Goal: Use online tool/utility: Utilize a website feature to perform a specific function

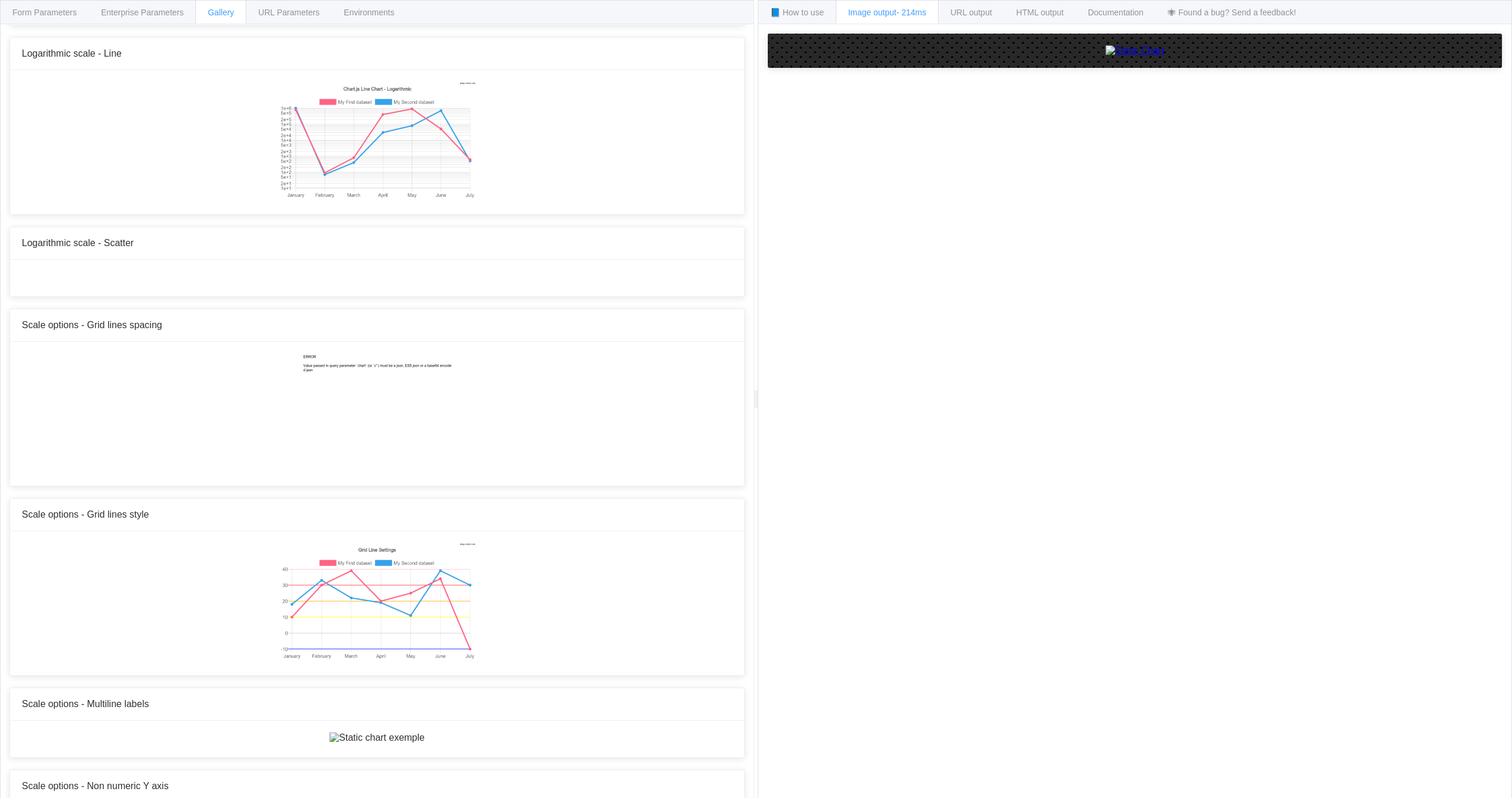
scroll to position [4472, 0]
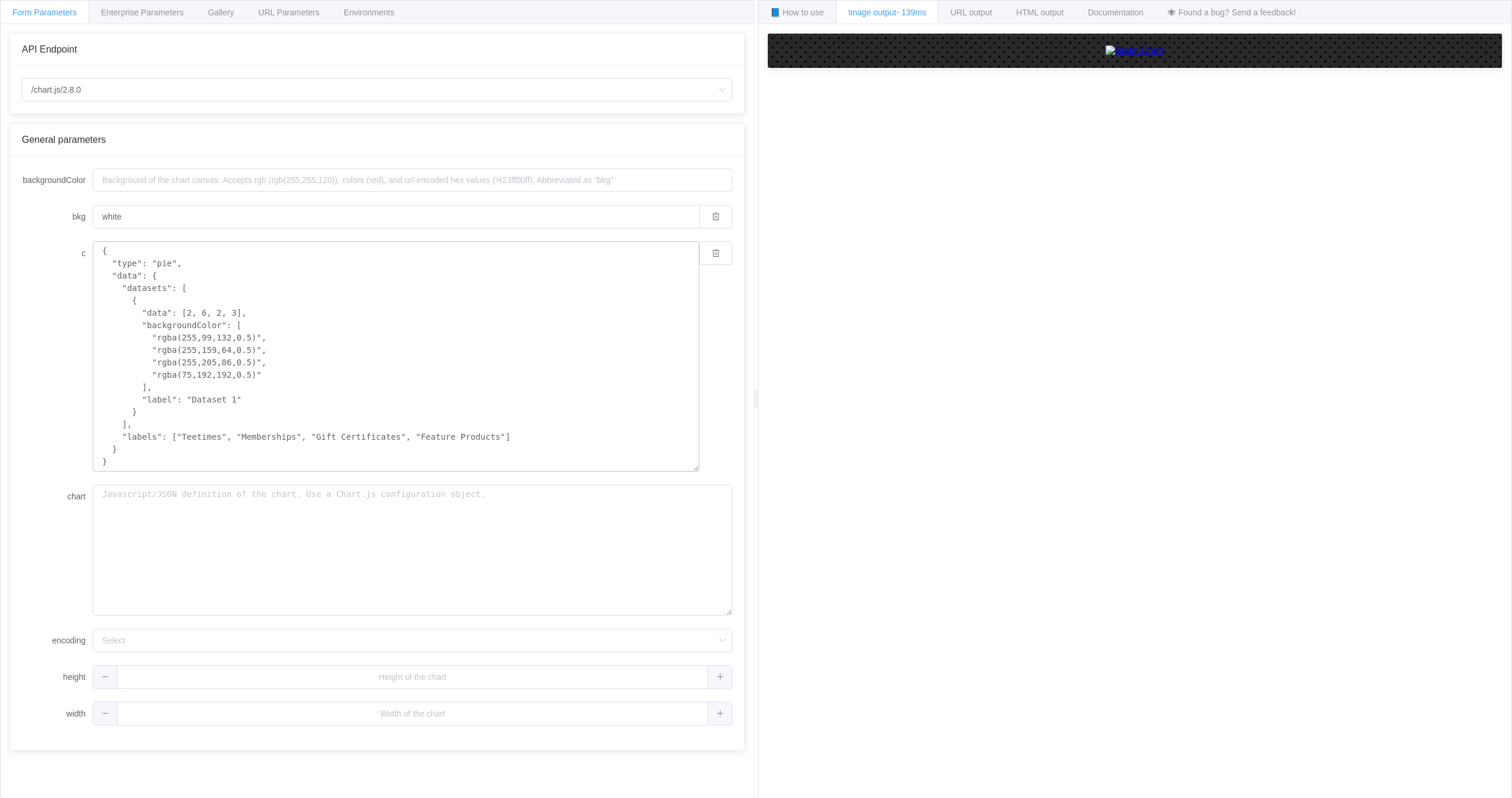
click at [207, 363] on textarea "{ "type": "pie", "data": { "datasets": [ { "data": [2, 6, 2, 3], "backgroundCol…" at bounding box center [396, 357] width 607 height 230
click at [226, 363] on textarea "{ "type": "pie", "data": { "datasets": [ { "data": [2, 6, 2, 3], "backgroundCol…" at bounding box center [396, 357] width 607 height 230
drag, startPoint x: 237, startPoint y: 398, endPoint x: 191, endPoint y: 399, distance: 46.0
click at [191, 399] on textarea "{ "type": "pie", "data": { "datasets": [ { "data": [2, 6, 2, 3], "backgroundCol…" at bounding box center [396, 357] width 607 height 230
type textarea "{ "type": "pie", "data": { "datasets": [ { "data": [2, 6, 2, 3], "backgroundCol…"
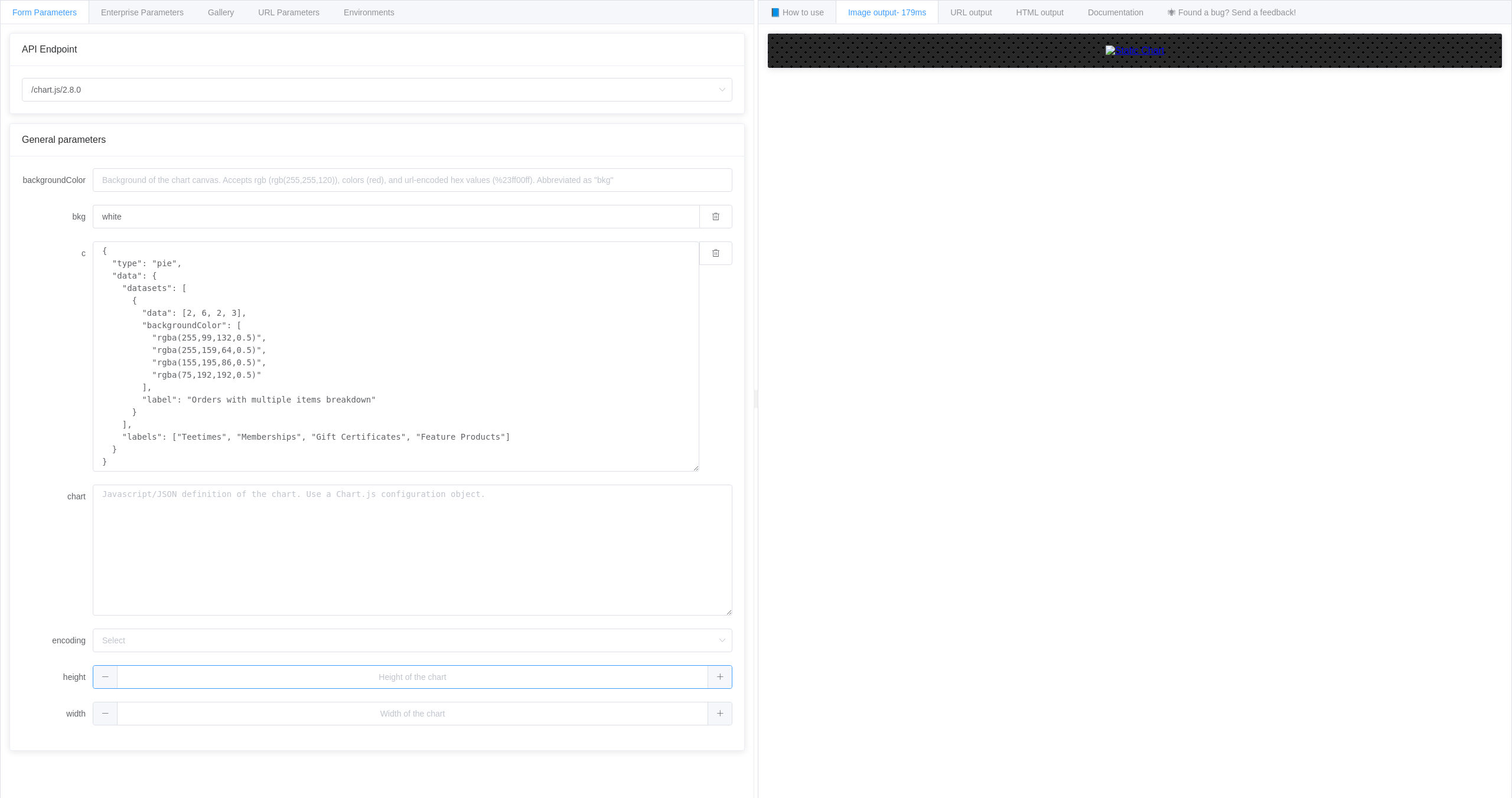
click at [262, 676] on input "text" at bounding box center [412, 676] width 639 height 23
type input "900"
type input "350"
click at [495, 657] on form "backgroundColor bkg white c { "type": "pie", "data": { "datasets": [ { "data": …" at bounding box center [377, 447] width 710 height 557
click at [395, 677] on input "900" at bounding box center [396, 676] width 607 height 23
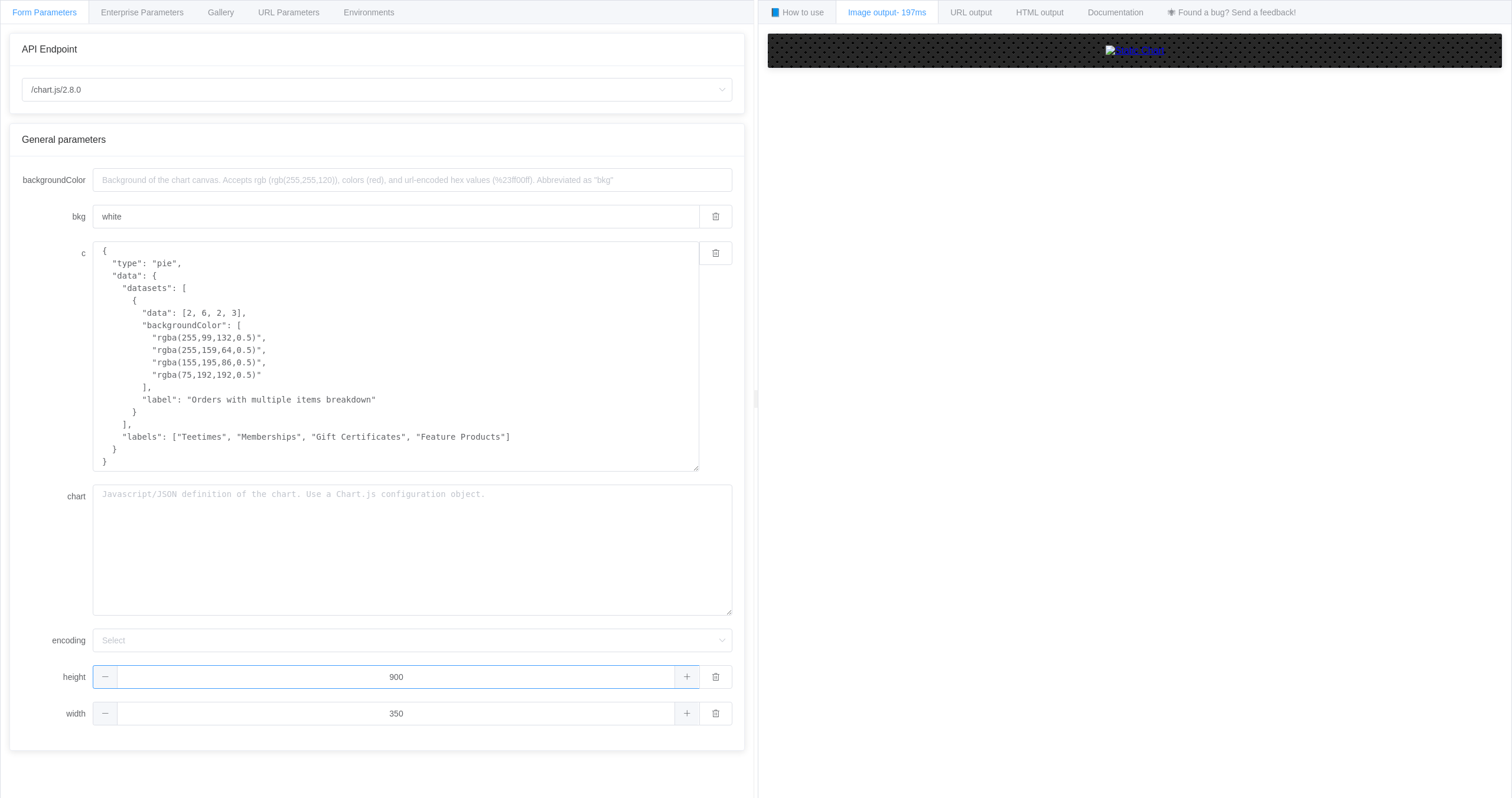
click at [395, 677] on input "900" at bounding box center [396, 676] width 607 height 23
type input "350"
click at [399, 719] on input "350" at bounding box center [396, 713] width 607 height 23
type input "900"
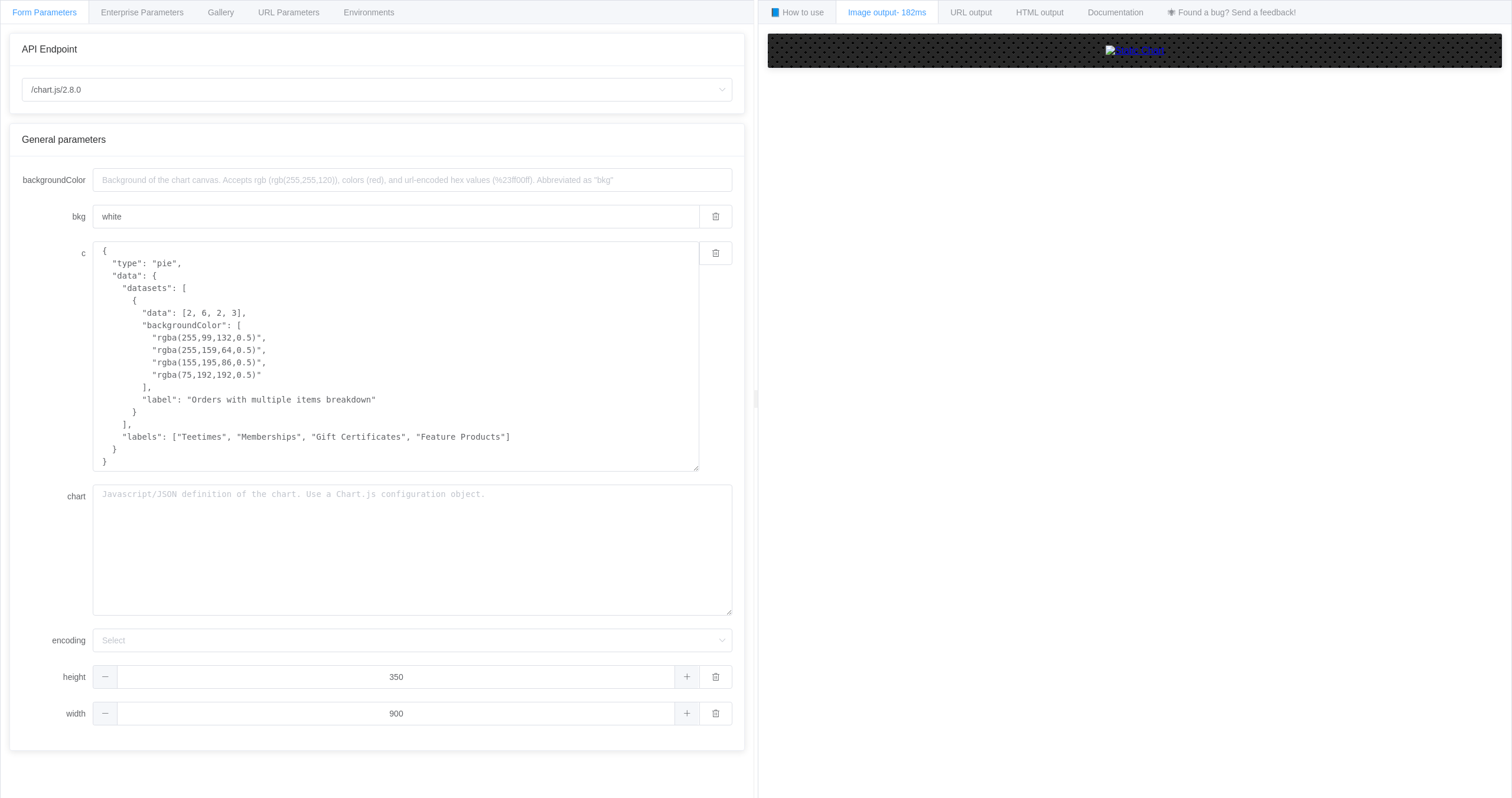
click at [409, 749] on div "backgroundColor bkg white c { "type": "pie", "data": { "datasets": [ { "data": …" at bounding box center [377, 453] width 734 height 594
click at [211, 642] on input "encoding" at bounding box center [412, 640] width 639 height 23
click at [320, 16] on span "URL output" at bounding box center [289, 12] width 62 height 9
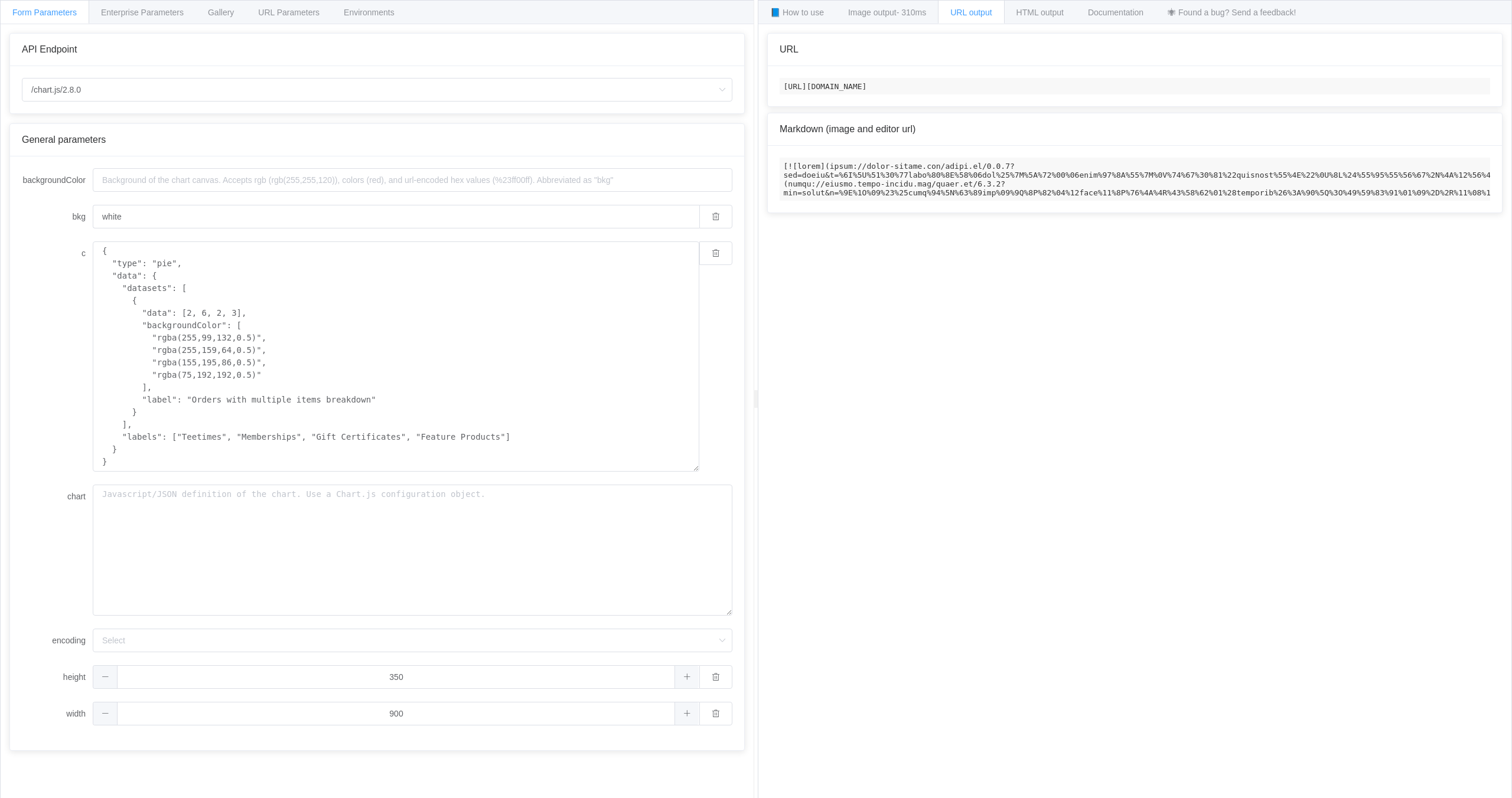
scroll to position [0, 429]
click at [1034, 20] on div "HTML output" at bounding box center [1040, 11] width 72 height 23
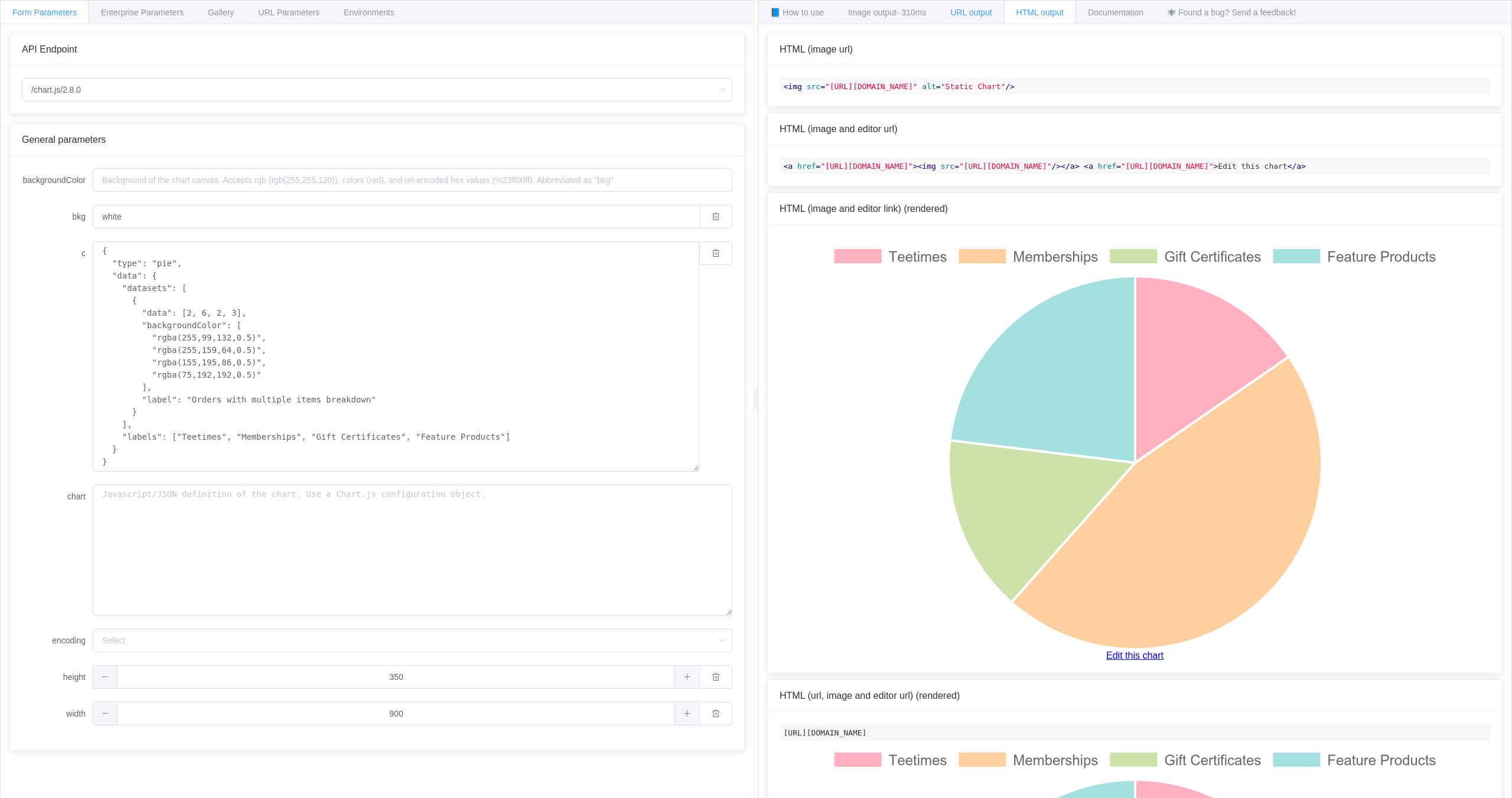
click at [979, 11] on span "URL output" at bounding box center [970, 12] width 41 height 9
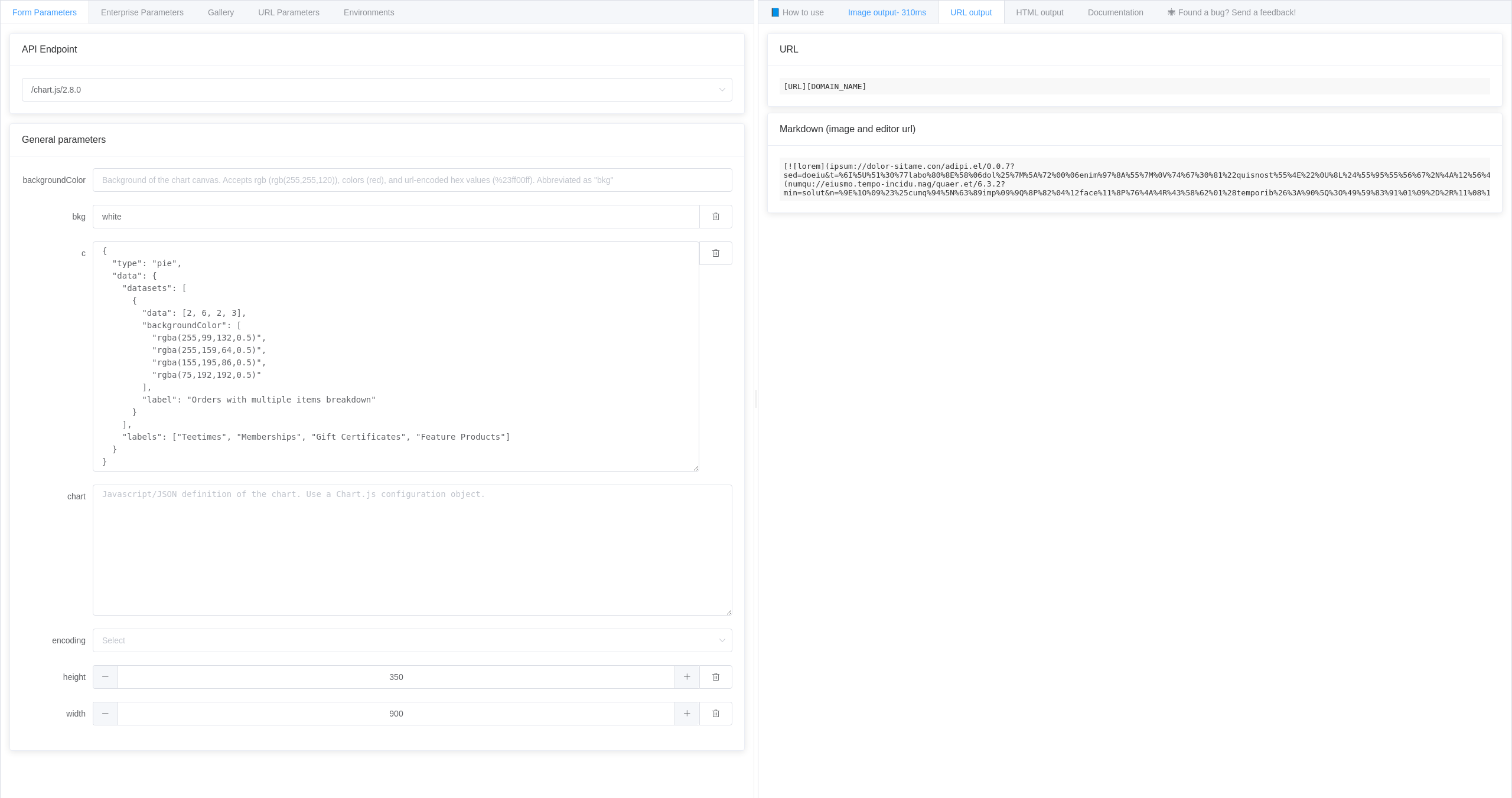
click at [907, 13] on span "- 310ms" at bounding box center [911, 12] width 30 height 9
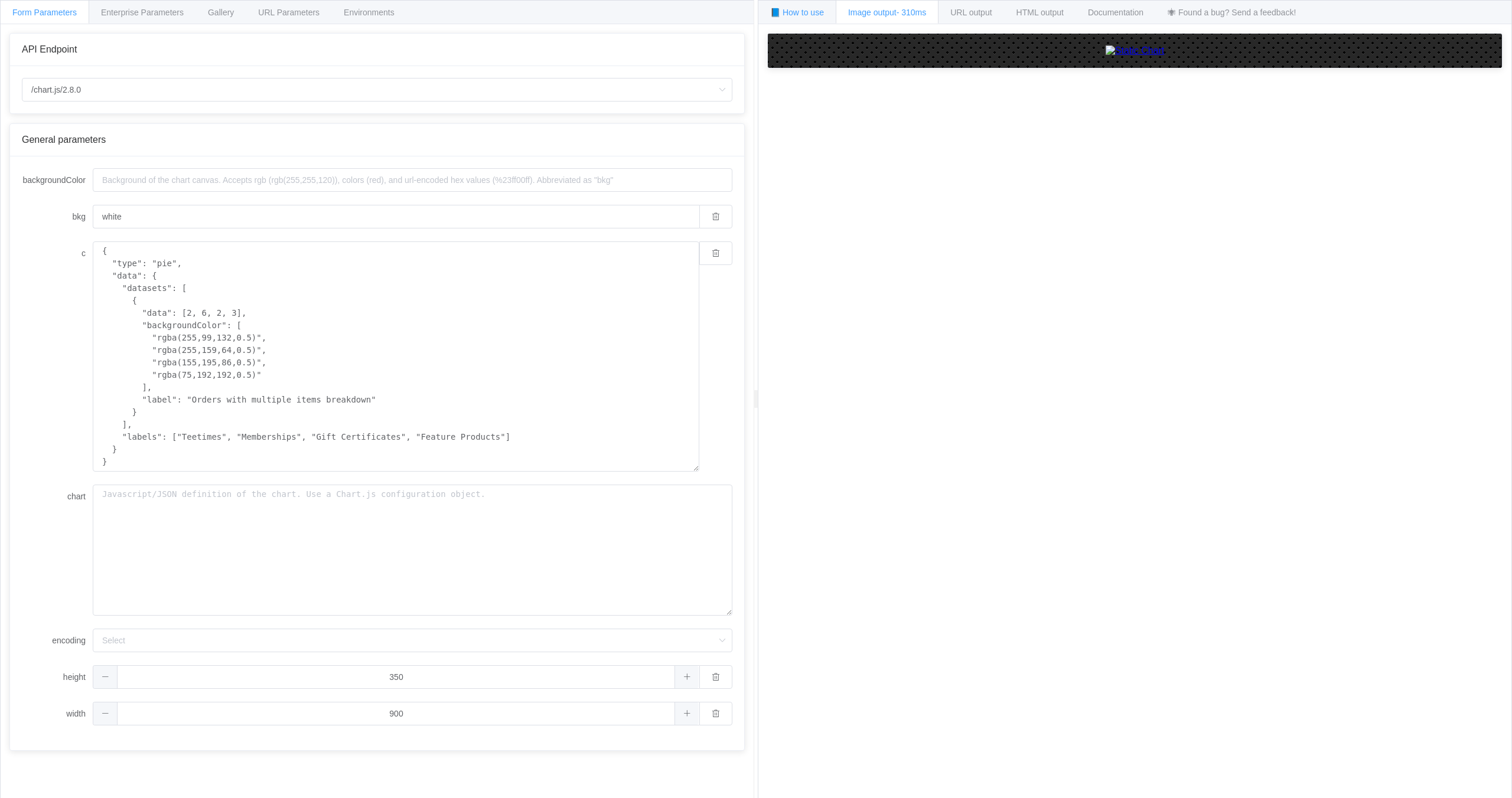
click at [818, 16] on span "📘 How to use" at bounding box center [797, 12] width 54 height 9
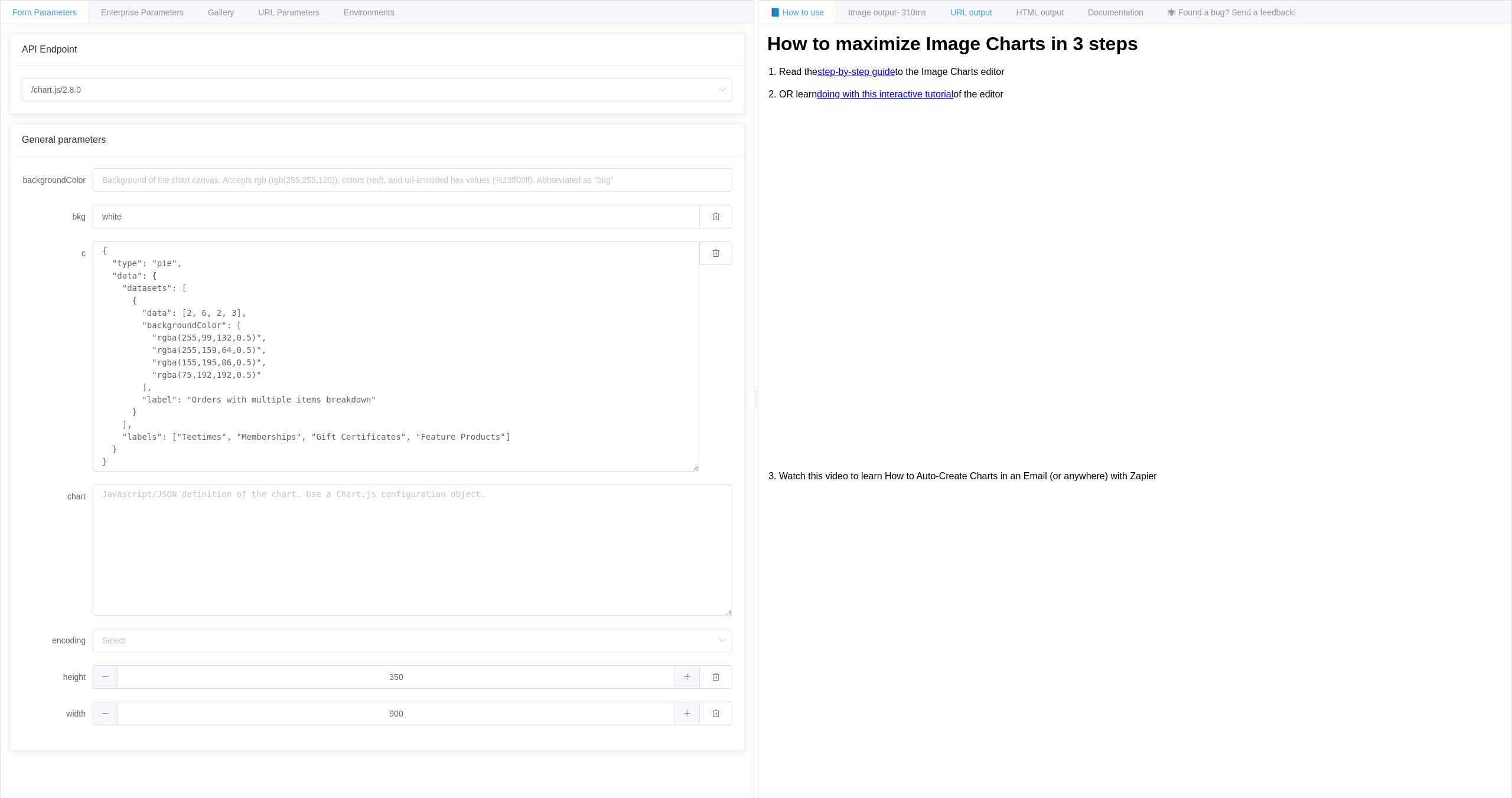
click at [964, 14] on span "URL output" at bounding box center [970, 12] width 41 height 9
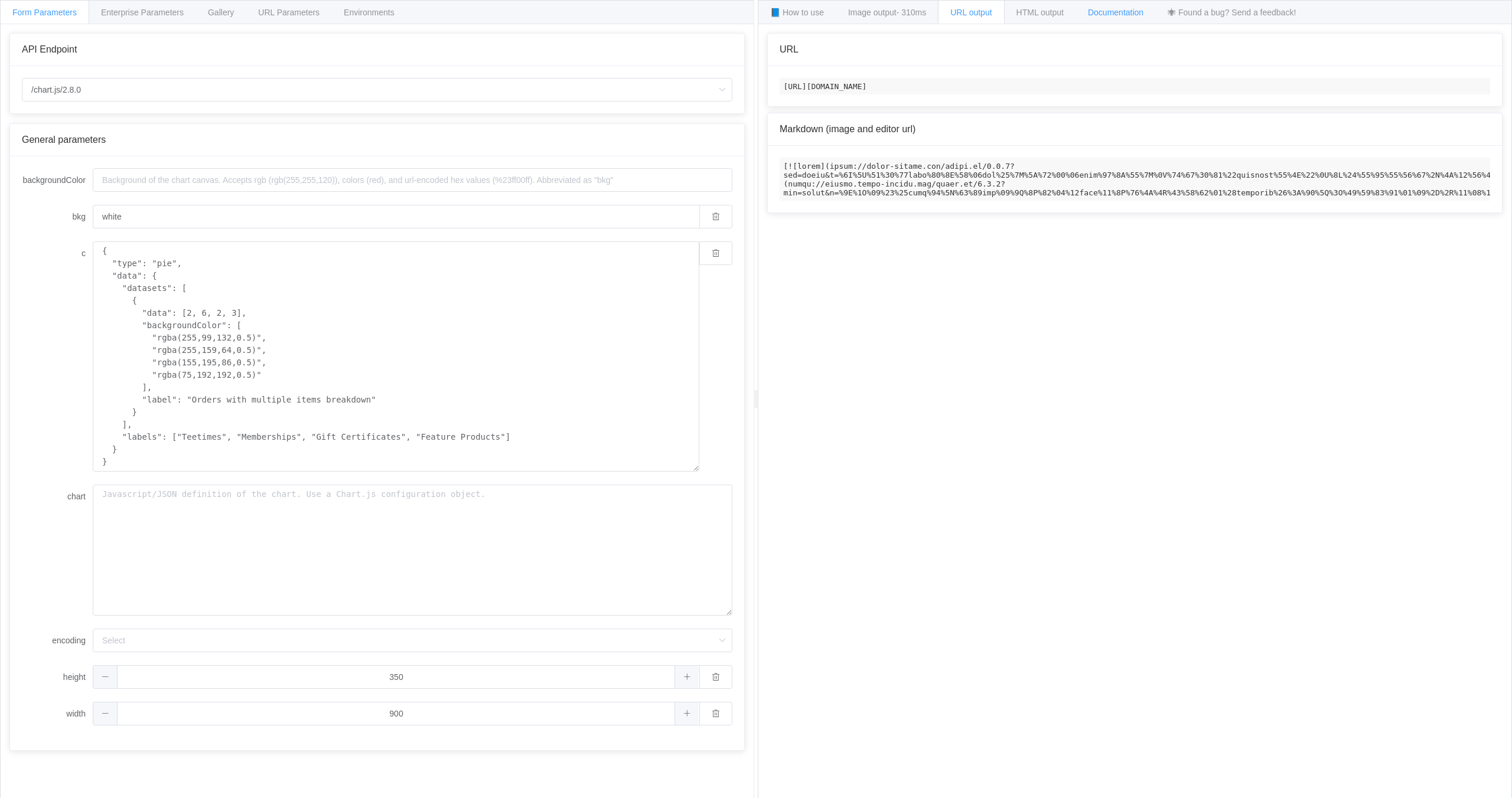
click at [1133, 14] on span "Documentation" at bounding box center [1115, 12] width 55 height 9
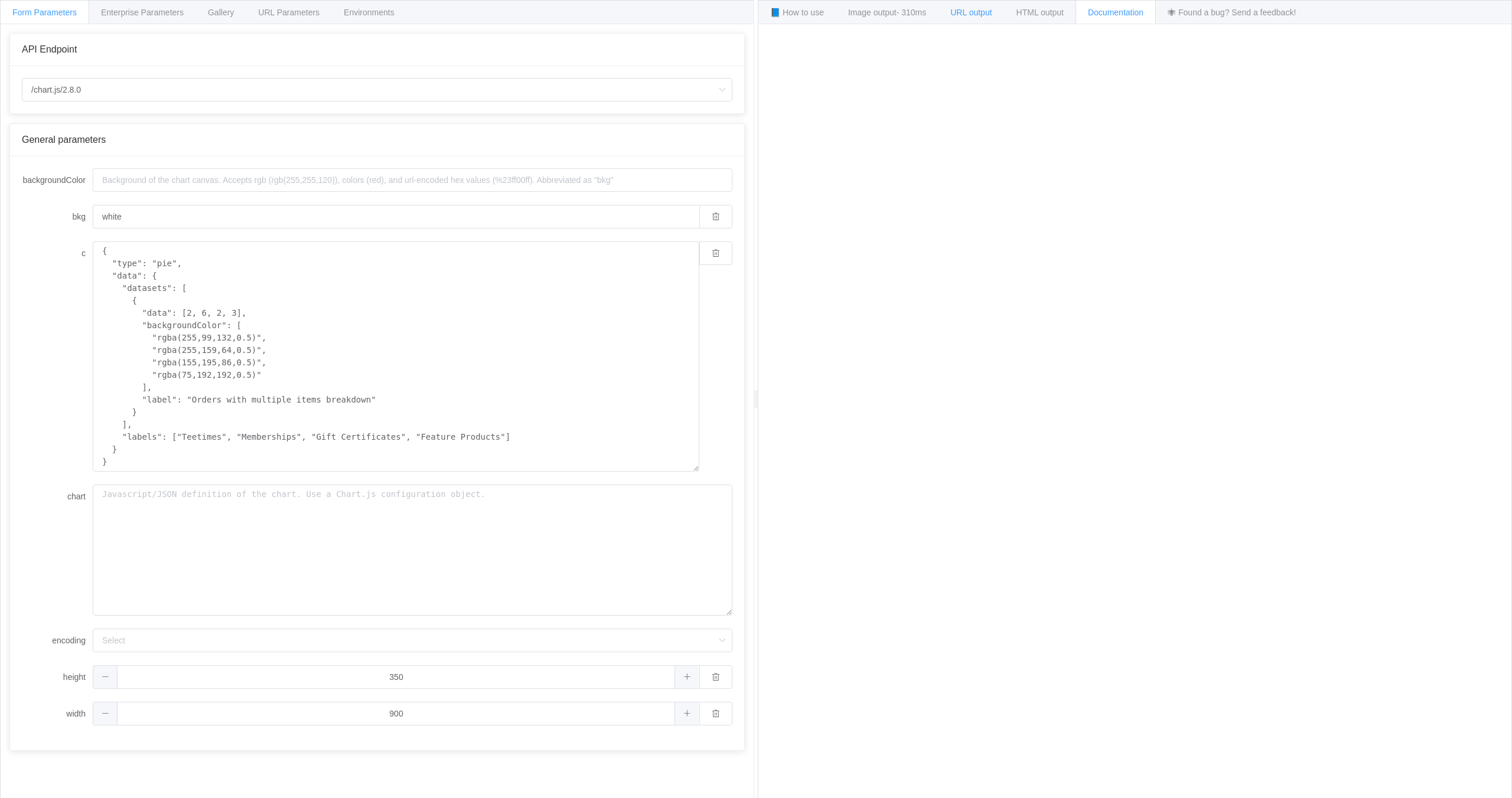
click at [978, 13] on span "URL output" at bounding box center [970, 12] width 41 height 9
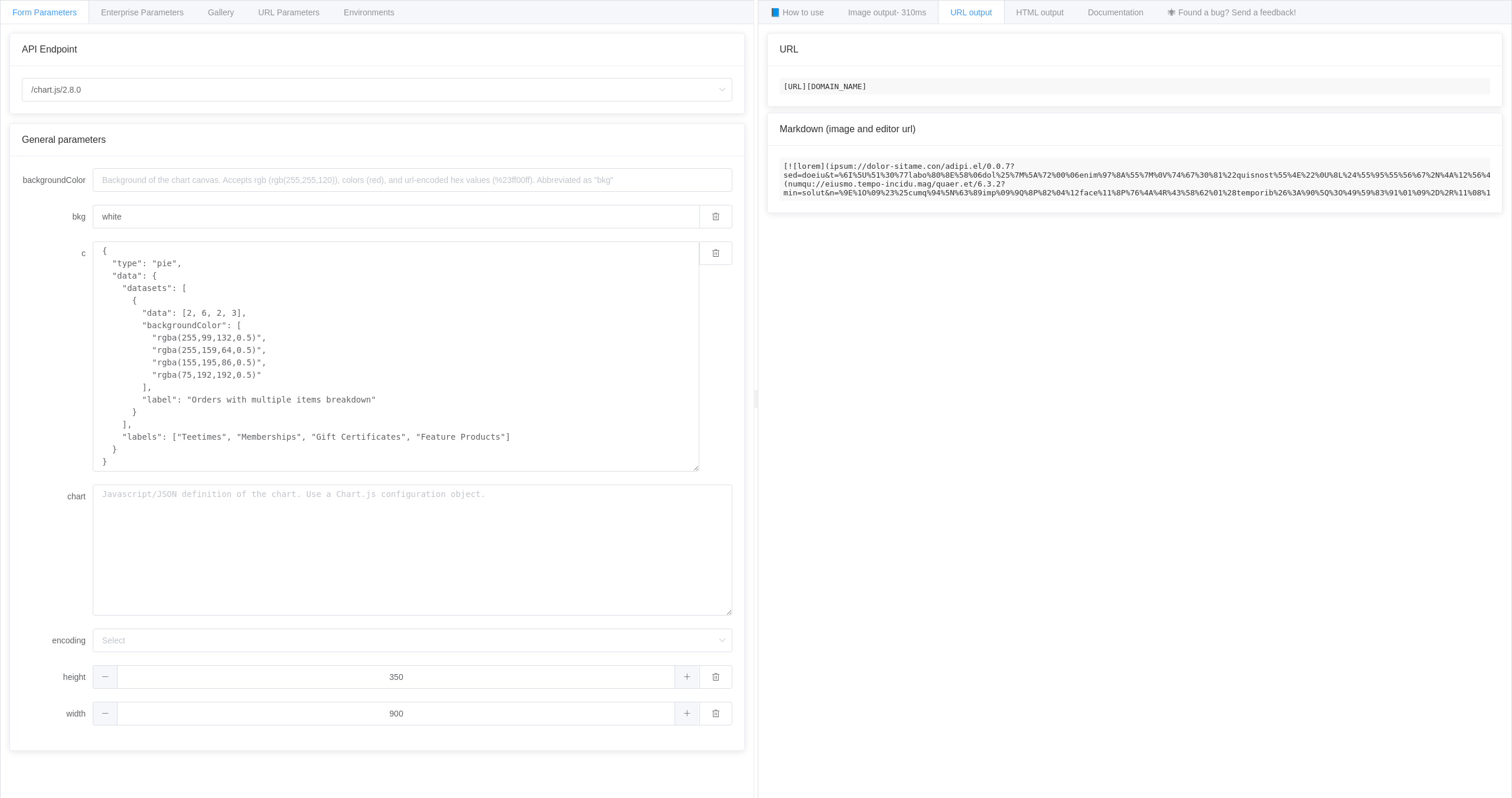
drag, startPoint x: 784, startPoint y: 86, endPoint x: 784, endPoint y: 104, distance: 18.0
click at [784, 95] on code "[URL][DOMAIN_NAME]" at bounding box center [1134, 86] width 710 height 16
copy code "[URL][DOMAIN_NAME]"
click at [883, 16] on span "Image output - 310ms" at bounding box center [887, 12] width 78 height 9
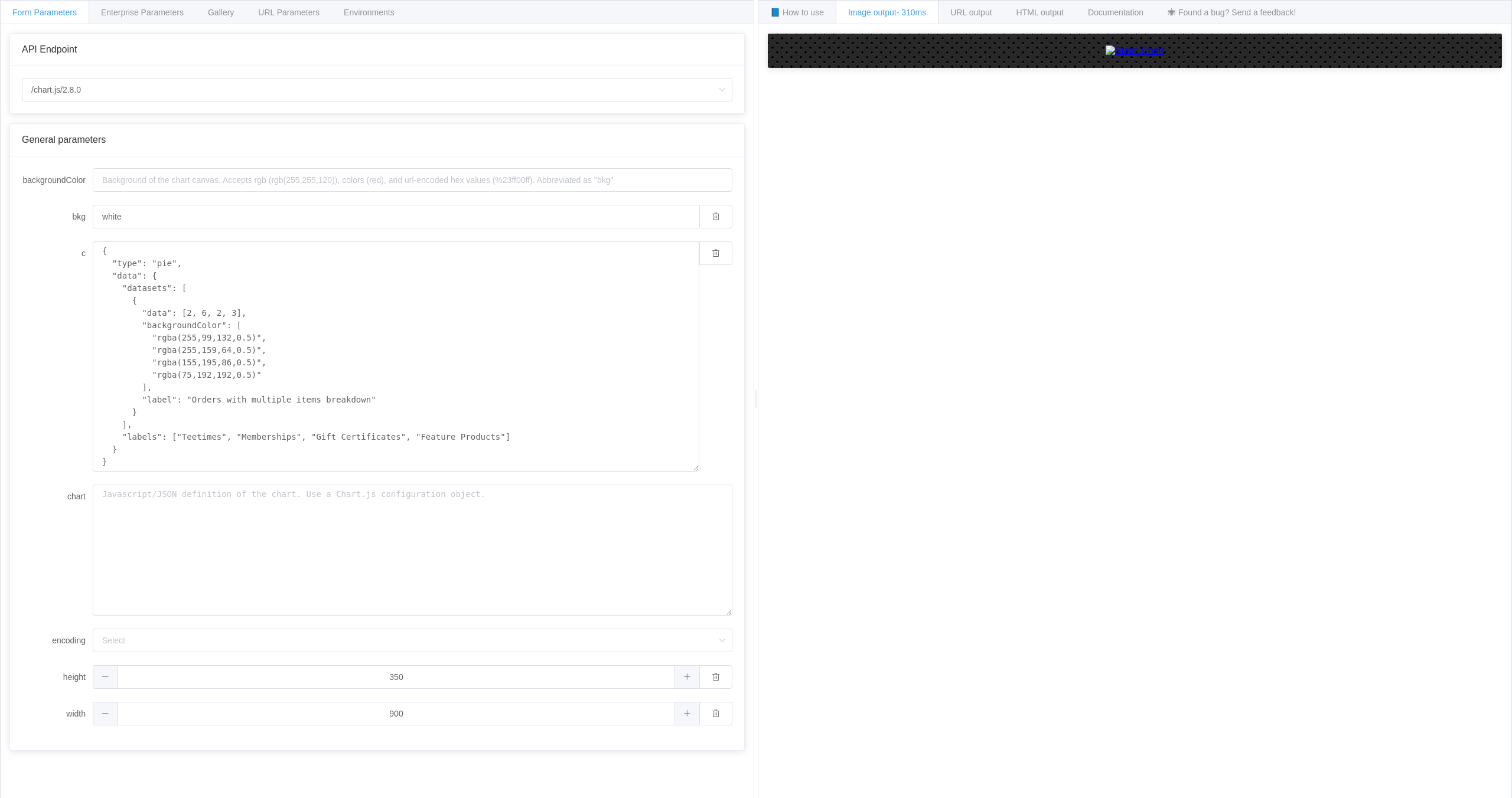
click at [1105, 56] on img at bounding box center [1134, 50] width 59 height 11
click at [400, 180] on input "backgroundColor" at bounding box center [412, 180] width 639 height 23
click at [387, 197] on form "backgroundColor bkg white c { "type": "pie", "data": { "datasets": [ { "data": …" at bounding box center [377, 447] width 710 height 557
click at [369, 213] on input "white" at bounding box center [396, 216] width 607 height 23
click at [371, 199] on form "backgroundColor bkg white c { "type": "pie", "data": { "datasets": [ { "data": …" at bounding box center [377, 447] width 710 height 557
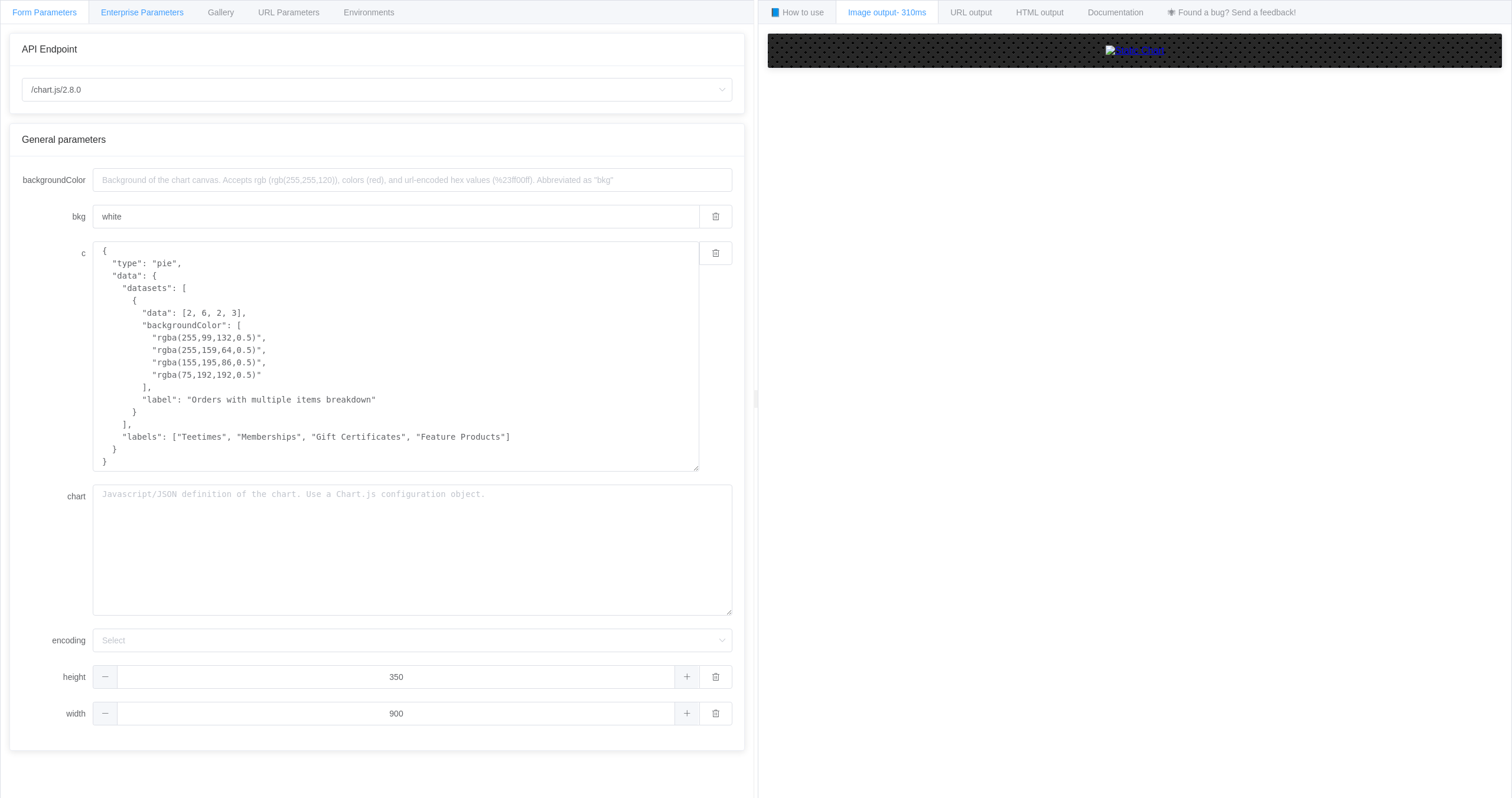
click at [158, 11] on span "Enterprise Parameters" at bounding box center [142, 12] width 83 height 9
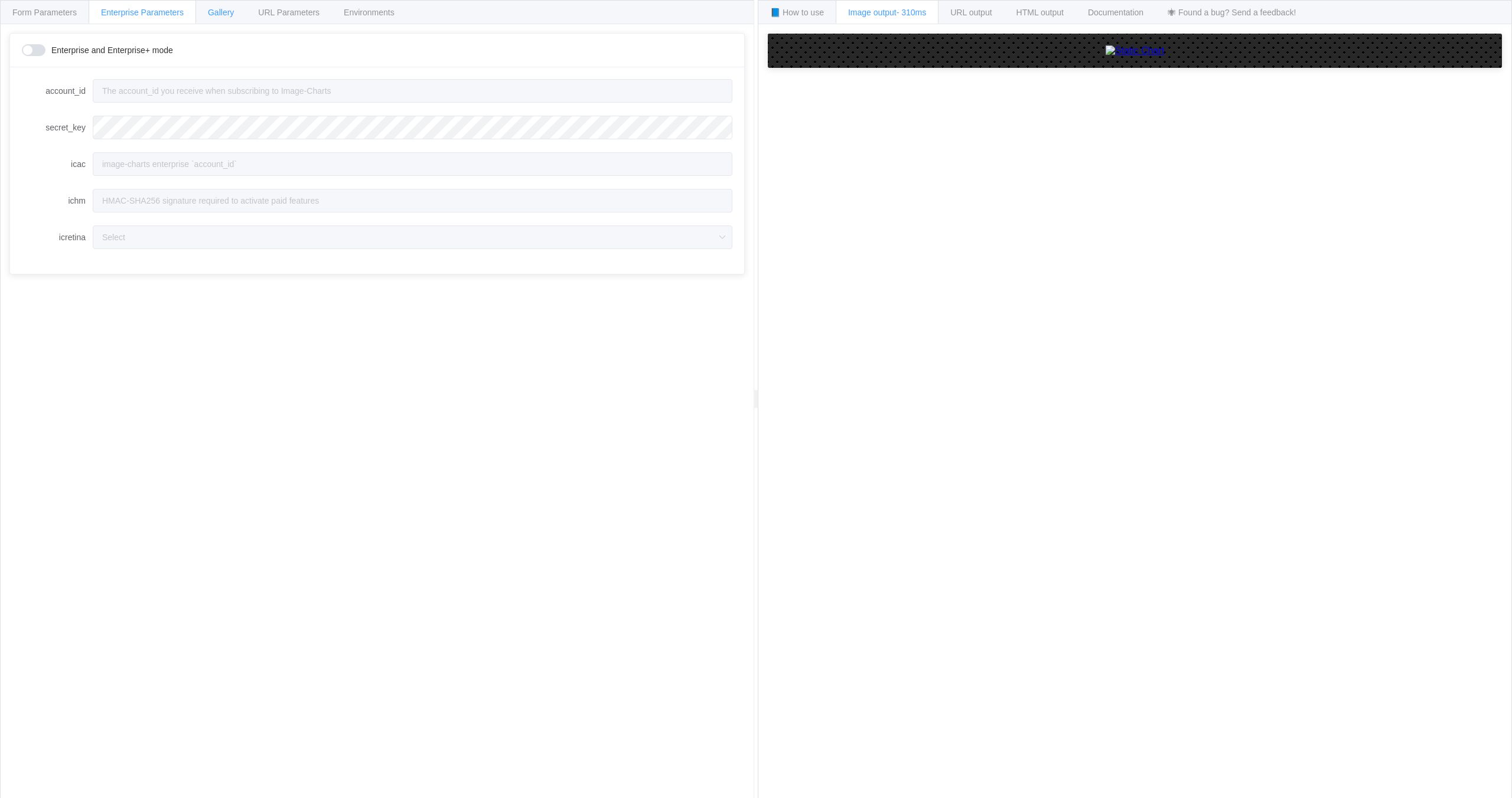
click at [239, 13] on div "Gallery" at bounding box center [221, 11] width 51 height 23
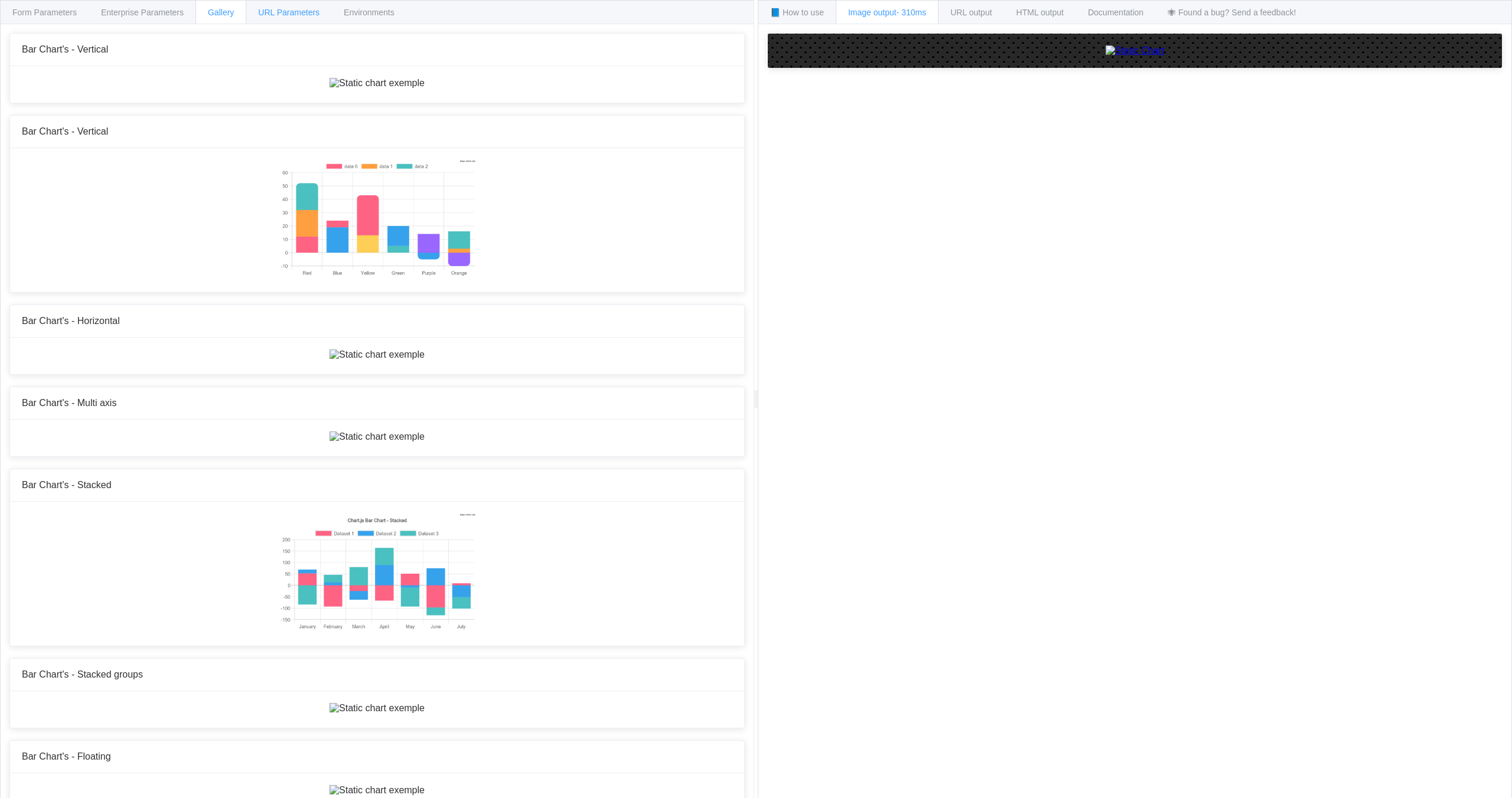
click at [284, 13] on span "URL Parameters" at bounding box center [289, 12] width 62 height 9
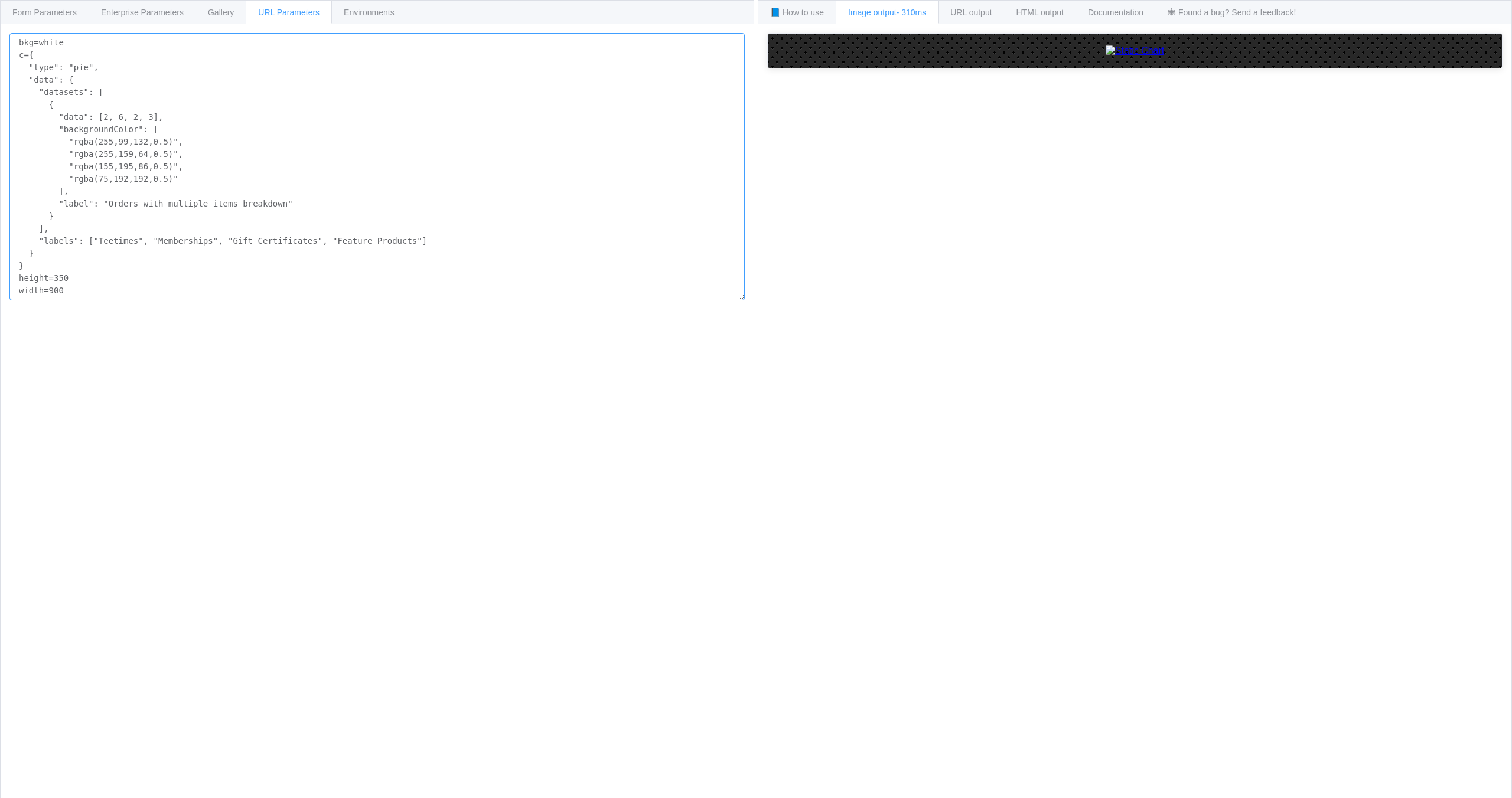
drag, startPoint x: 27, startPoint y: 264, endPoint x: 15, endPoint y: 59, distance: 205.4
click at [15, 59] on textarea "bkg=white c={ "type": "pie", "data": { "datasets": [ { "data": [2, 6, 2, 3], "b…" at bounding box center [377, 167] width 735 height 267
click at [274, 136] on textarea "bkg=white c={ "type": "pie", "data": { "datasets": [ { "data": [2, 6, 2, 3], "b…" at bounding box center [377, 167] width 735 height 267
drag, startPoint x: 29, startPoint y: 66, endPoint x: 86, endPoint y: 250, distance: 192.6
click at [86, 250] on textarea "bkg=white c={ "type": "pie", "data": { "datasets": [ { "data": [2, 6, 2, 3], "b…" at bounding box center [377, 167] width 735 height 267
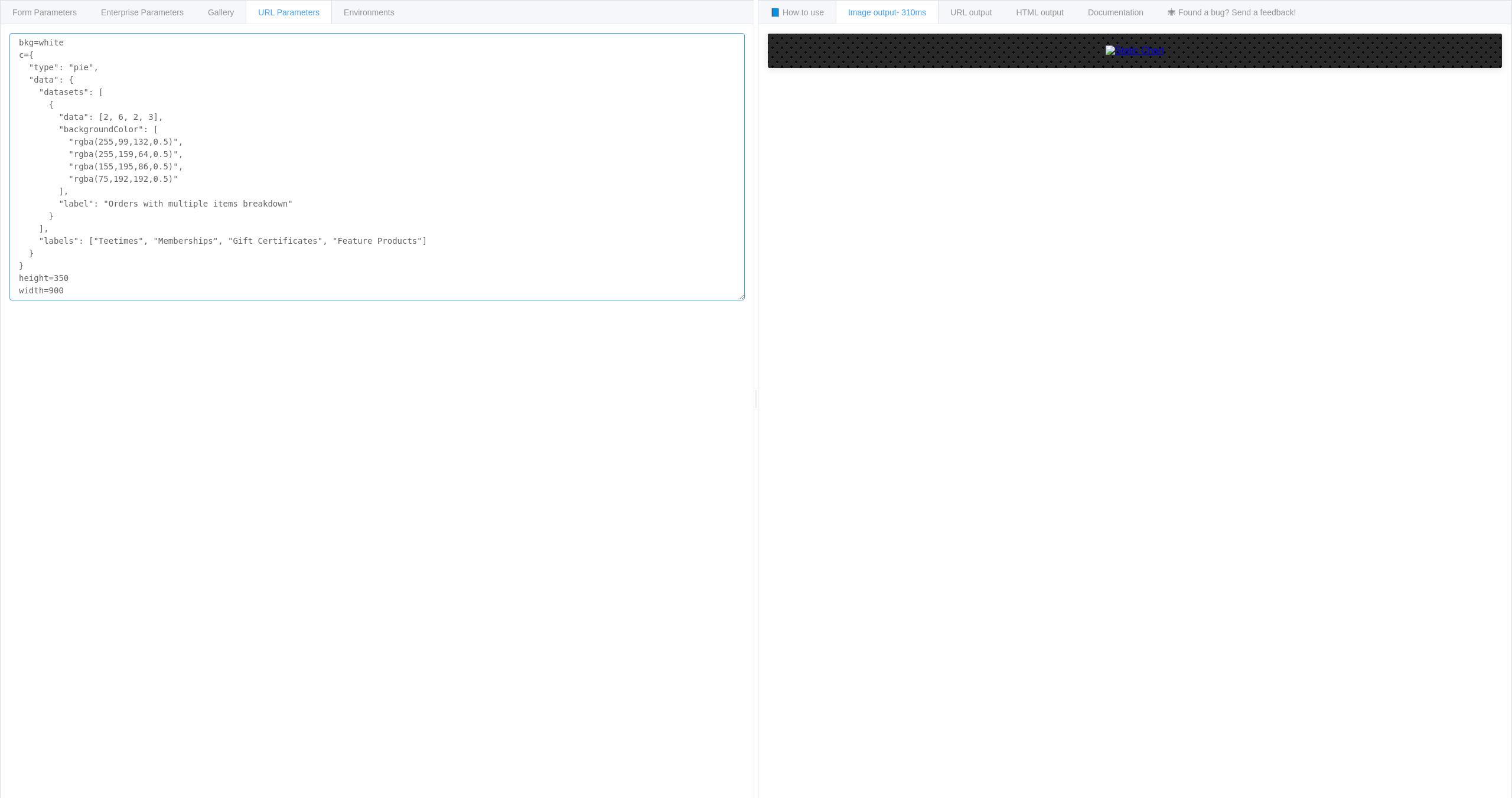
click at [411, 140] on textarea "bkg=white c={ "type": "pie", "data": { "datasets": [ { "data": [2, 6, 2, 3], "b…" at bounding box center [377, 167] width 735 height 267
